Goal: Task Accomplishment & Management: Manage account settings

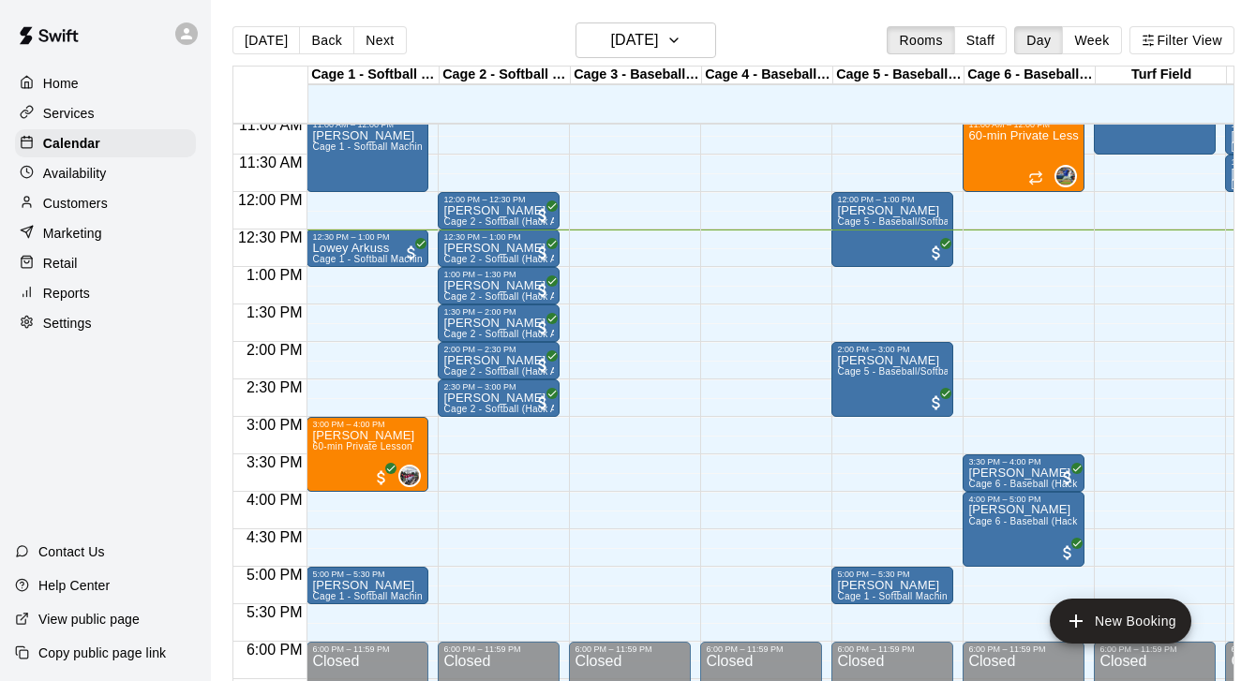
scroll to position [918, 0]
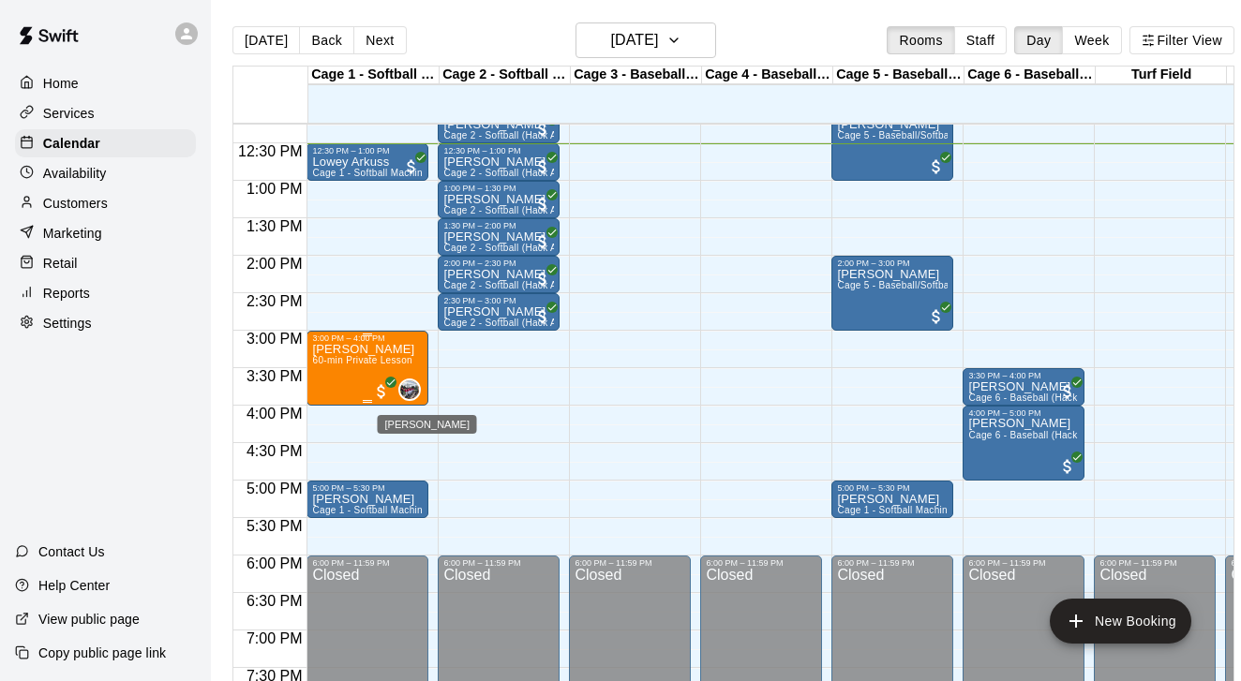
click at [416, 394] on img "Jacob Reyes" at bounding box center [409, 389] width 19 height 19
click at [523, 411] on div at bounding box center [620, 340] width 1241 height 681
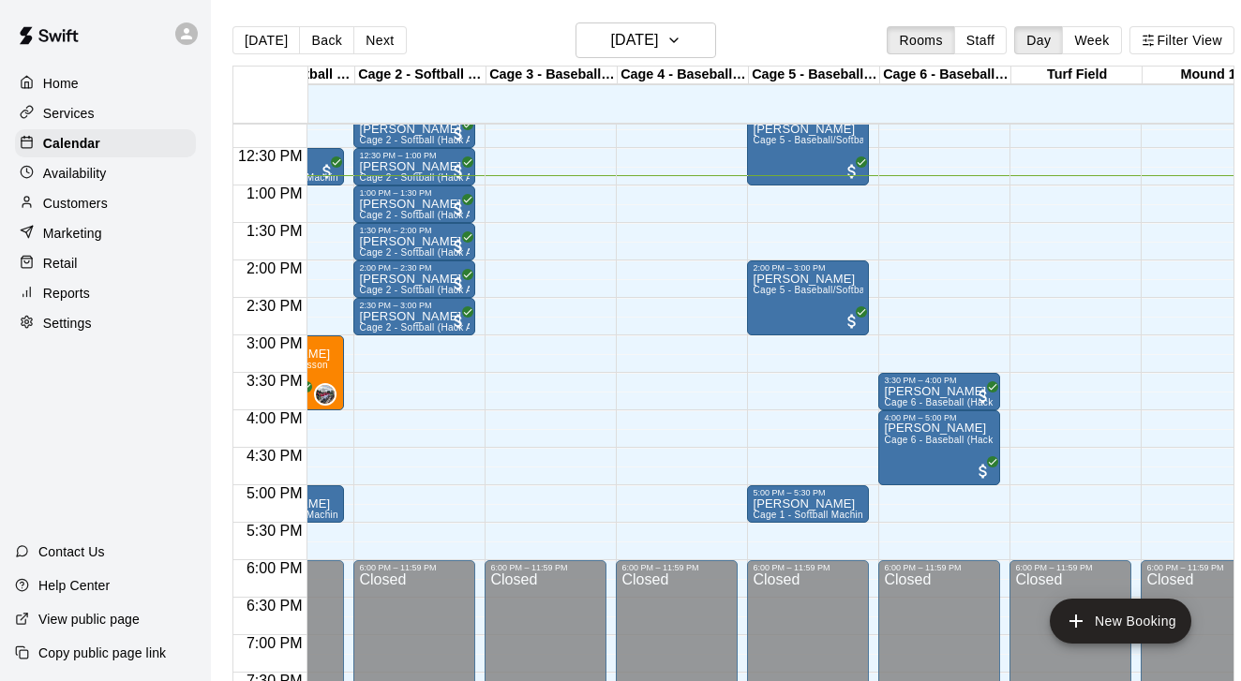
scroll to position [913, 46]
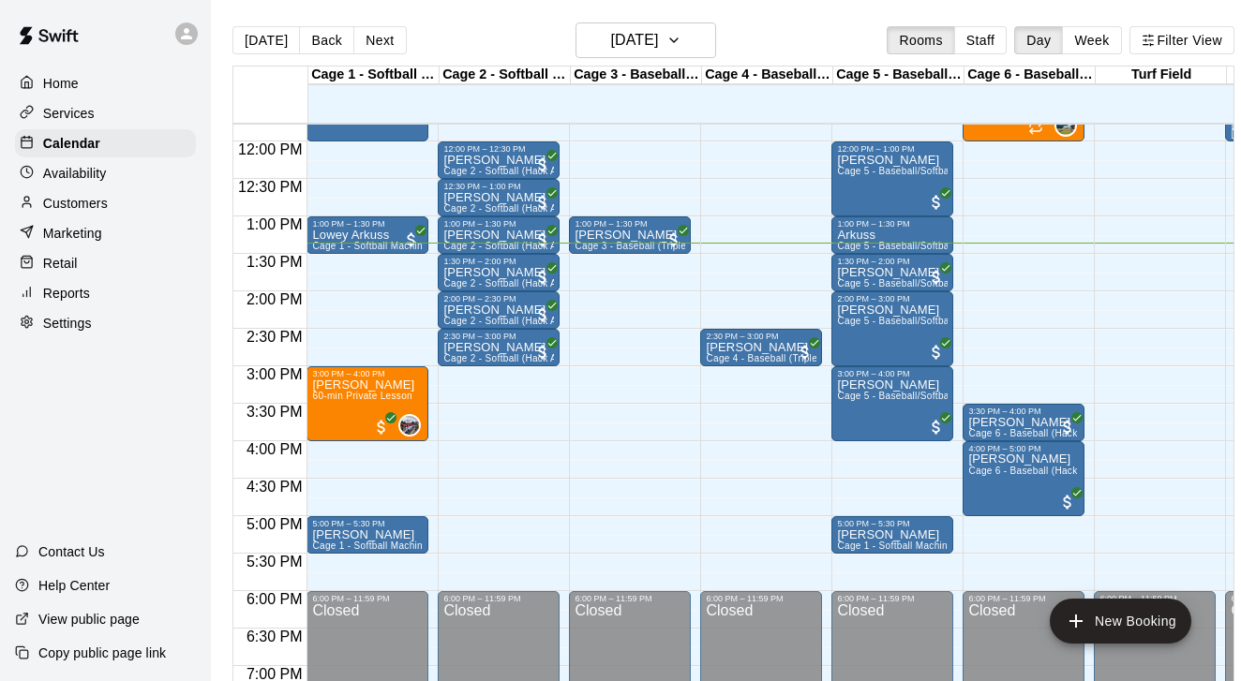
scroll to position [886, 0]
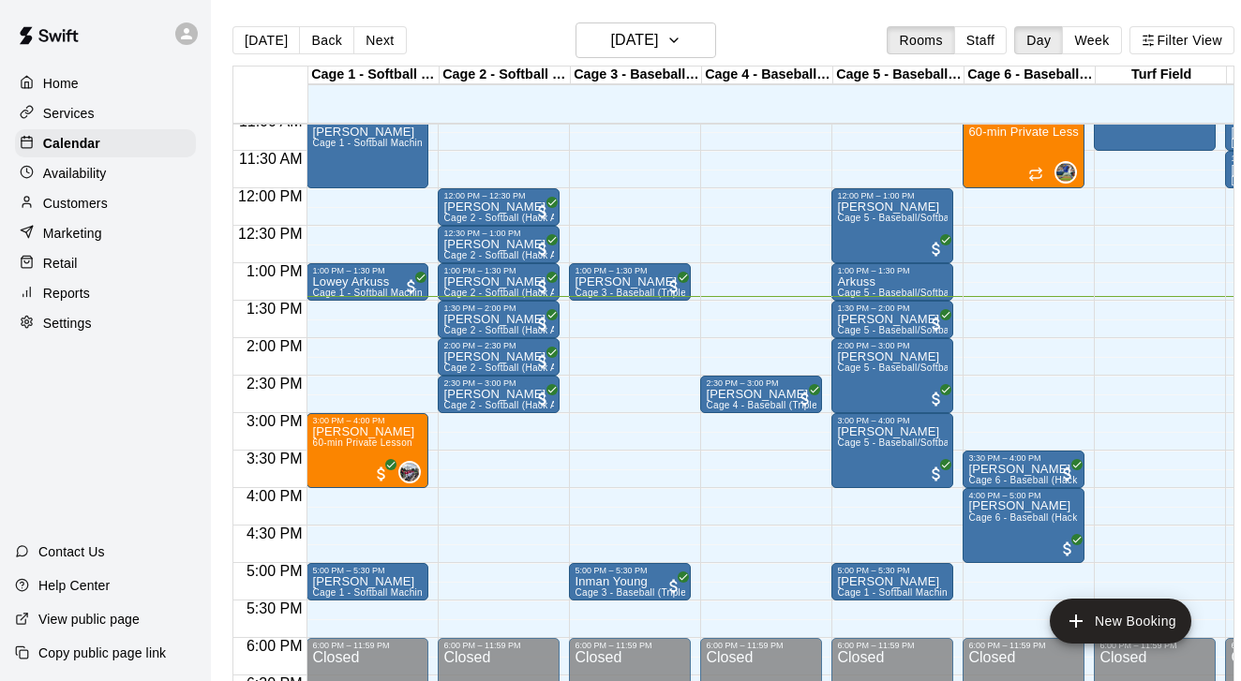
scroll to position [830, 0]
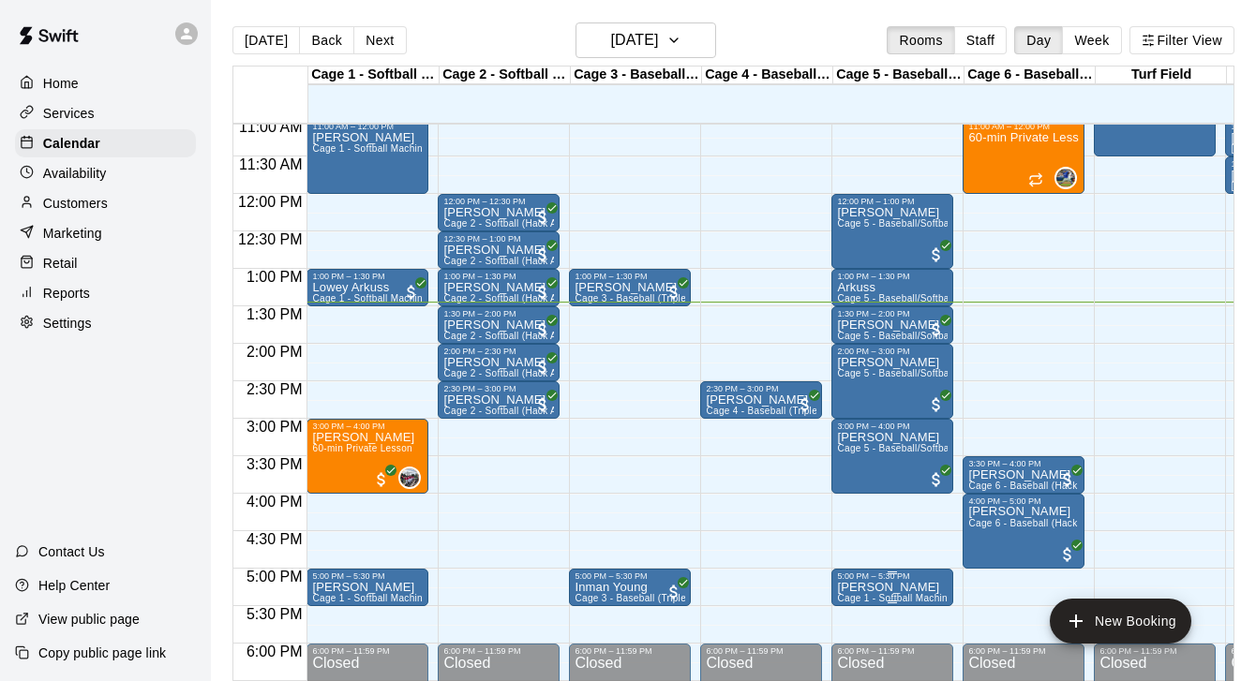
click at [915, 600] on span "Cage 1 - Softball Machine" at bounding box center [894, 598] width 115 height 10
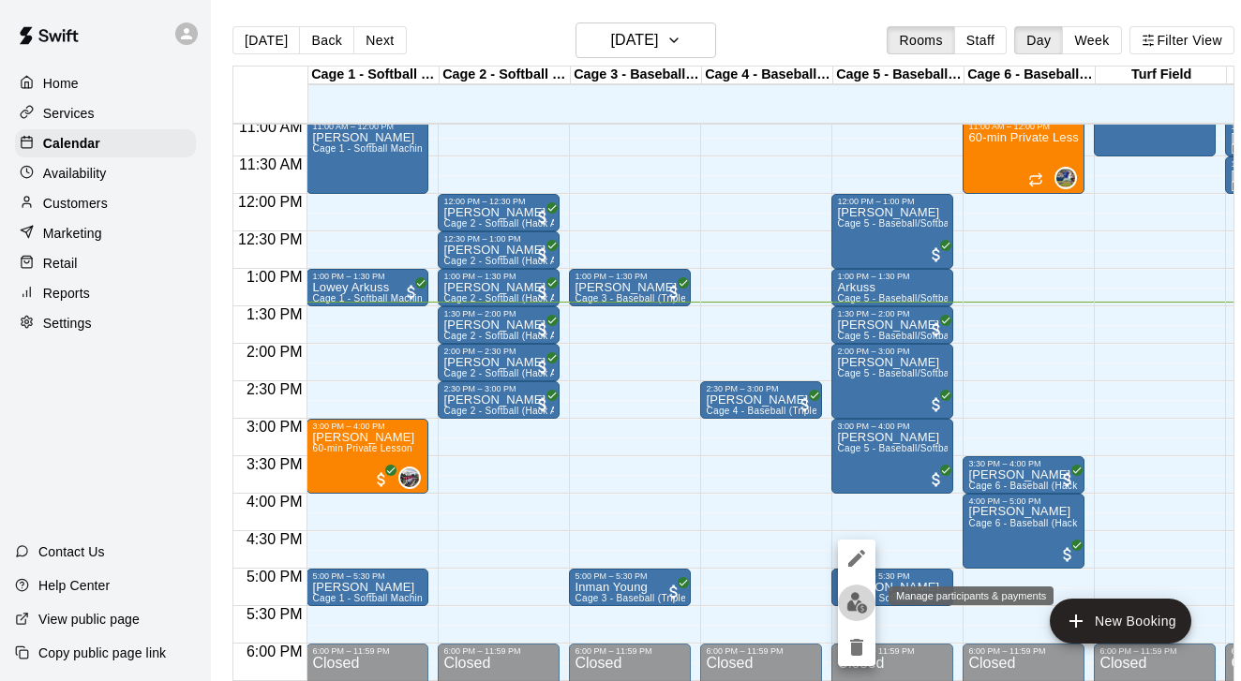
click at [864, 594] on img "edit" at bounding box center [857, 603] width 22 height 22
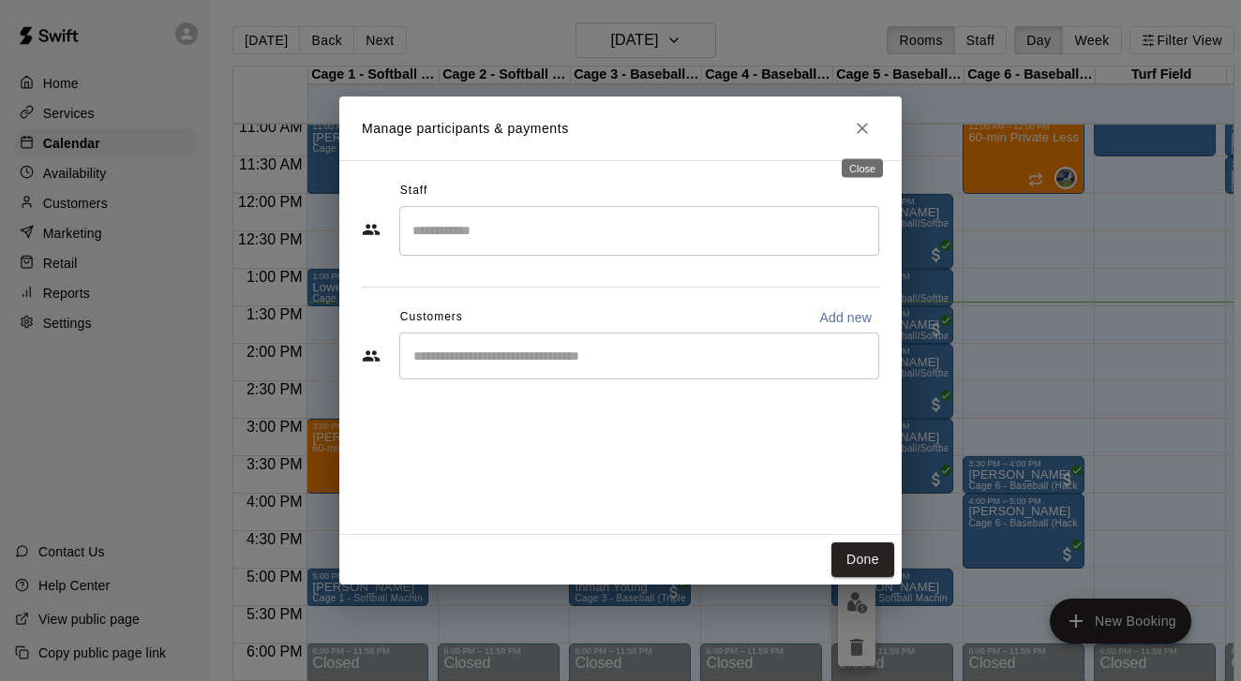
click at [848, 132] on button "Close" at bounding box center [862, 129] width 34 height 34
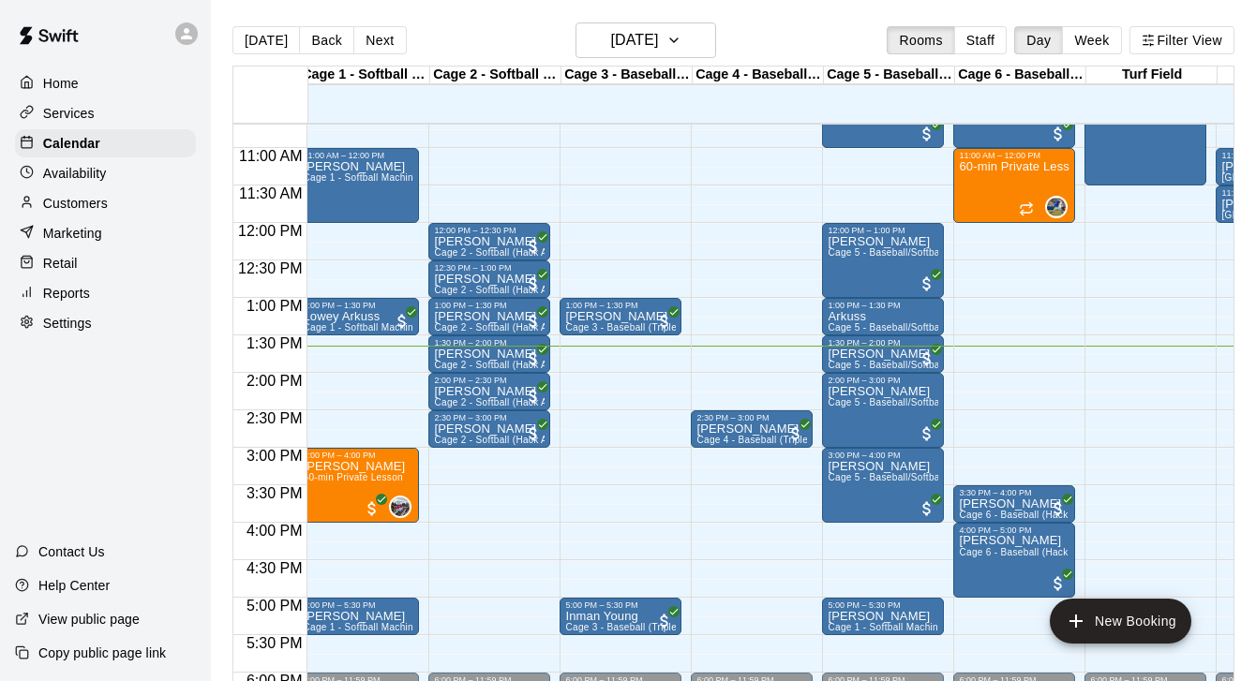
scroll to position [802, 9]
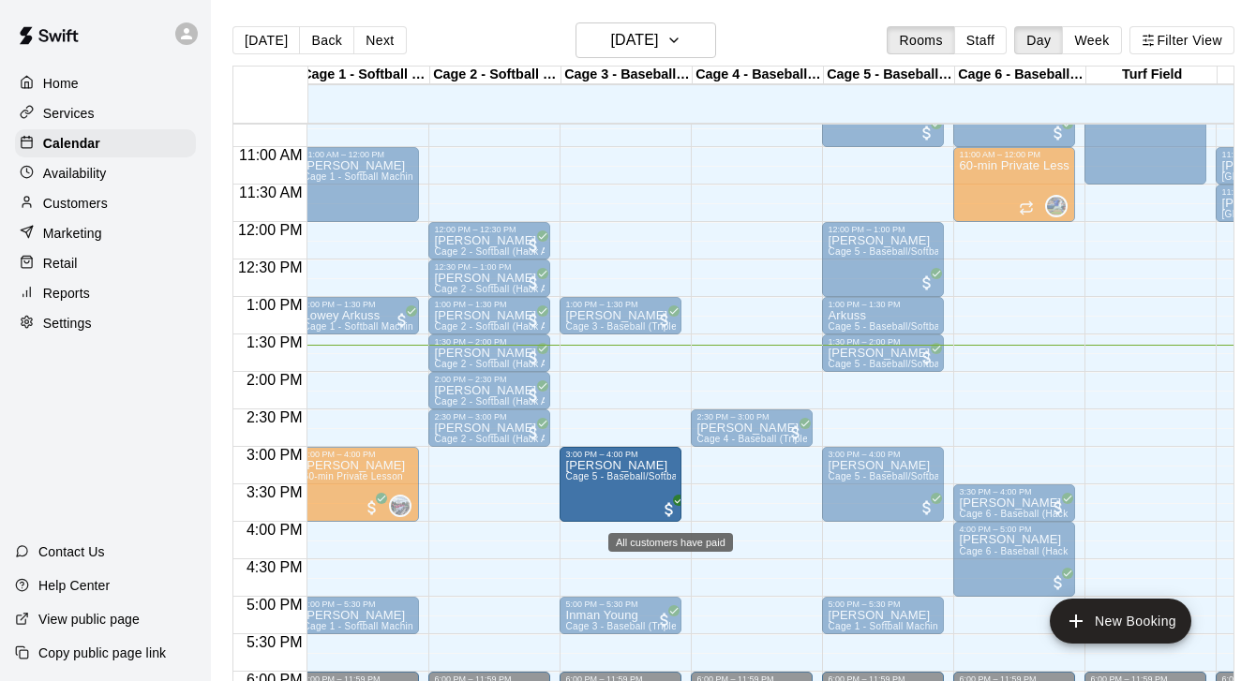
drag, startPoint x: 889, startPoint y: 422, endPoint x: 666, endPoint y: 503, distance: 237.4
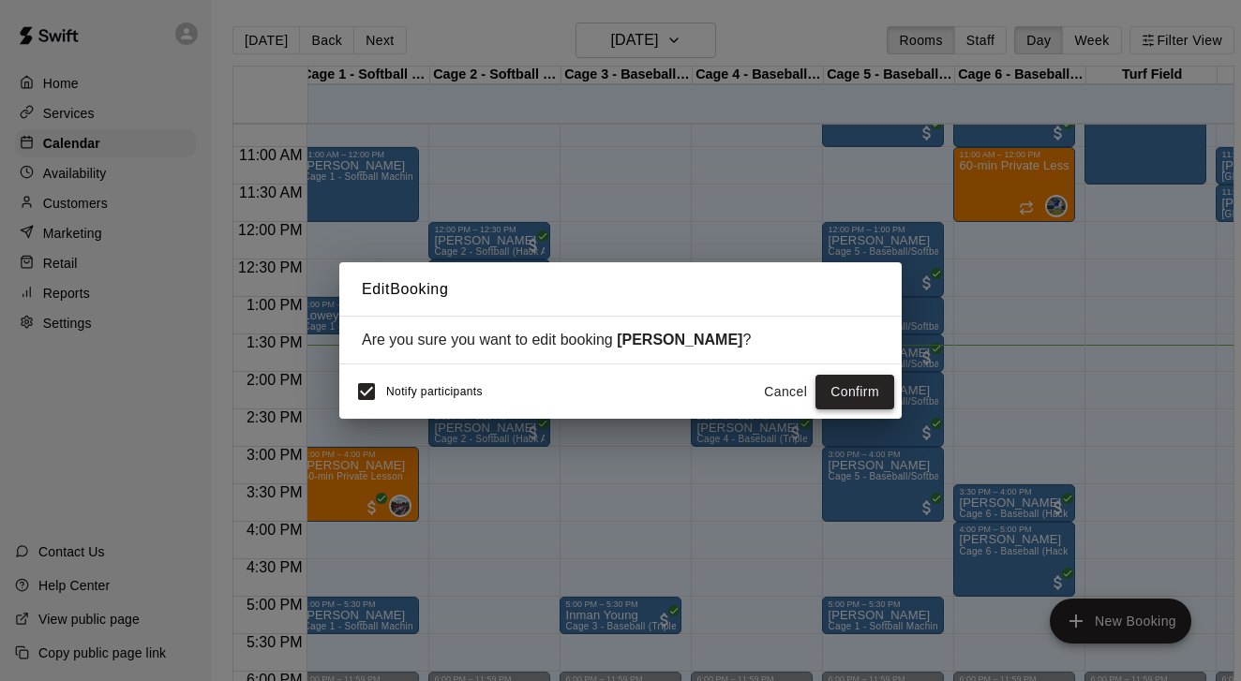
click at [845, 403] on button "Confirm" at bounding box center [854, 392] width 79 height 35
